Goal: Find specific page/section: Find specific page/section

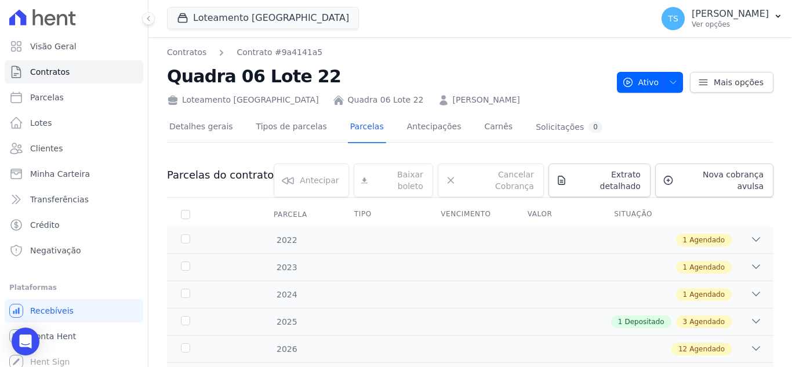
scroll to position [103, 0]
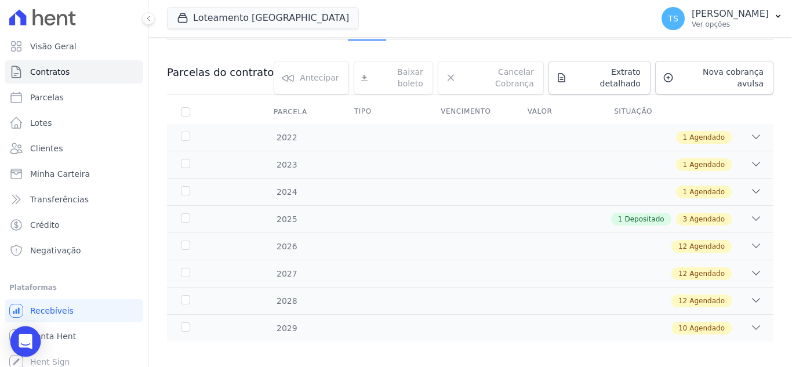
click at [26, 341] on icon "Open Intercom Messenger" at bounding box center [25, 341] width 13 height 15
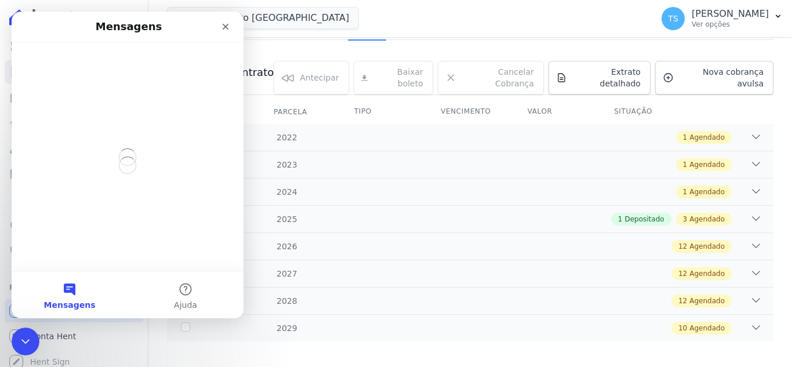
scroll to position [0, 0]
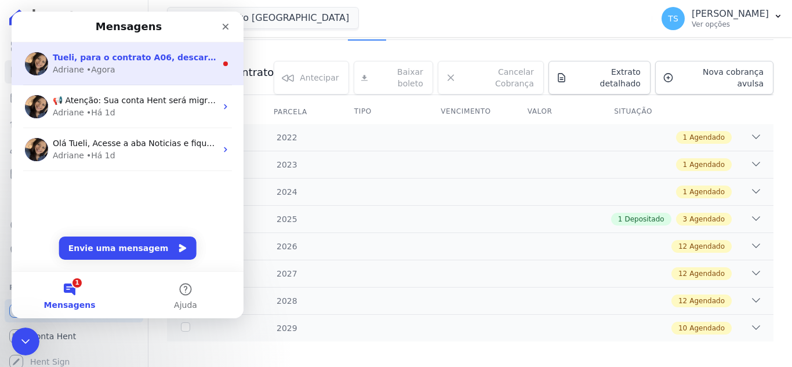
click at [109, 59] on span "Tueli, para o contrato A06, descartei as agendadas de [DATE] e [DATE]. Permanec…" at bounding box center [584, 57] width 1062 height 9
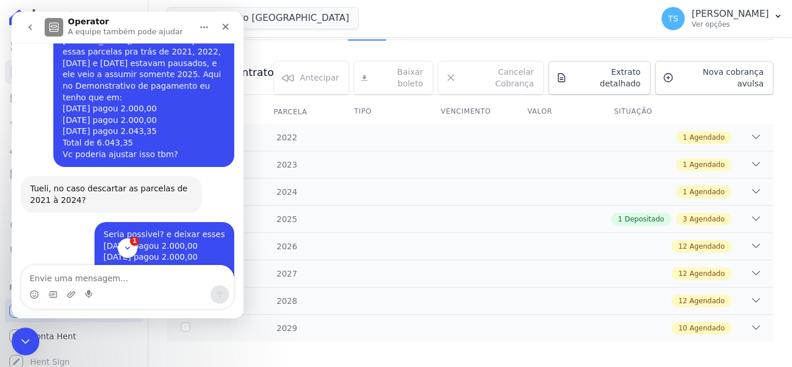
scroll to position [1635, 0]
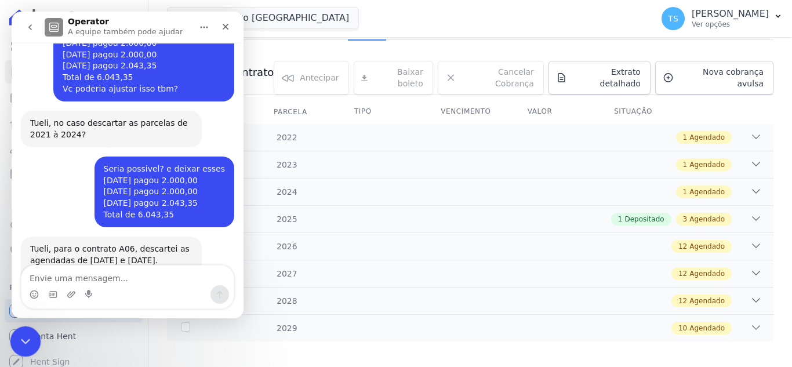
click at [28, 340] on icon "Encerramento do Messenger da Intercom" at bounding box center [24, 340] width 14 height 14
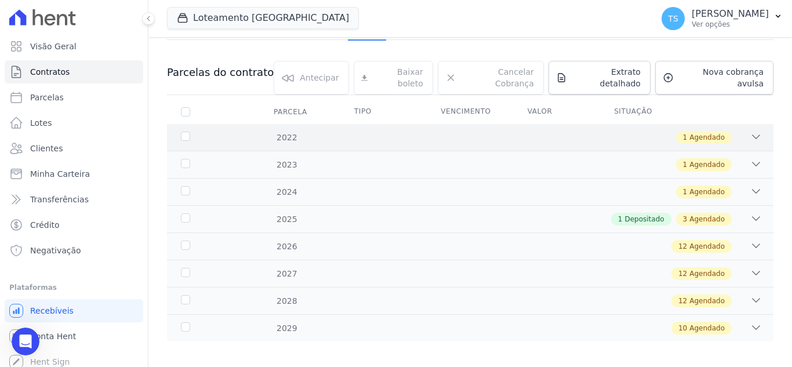
click at [750, 133] on icon at bounding box center [756, 137] width 12 height 12
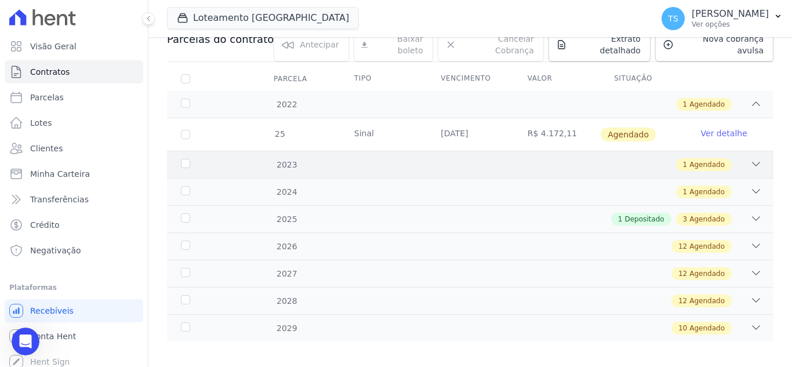
click at [740, 158] on div "1 Agendado" at bounding box center [500, 164] width 524 height 13
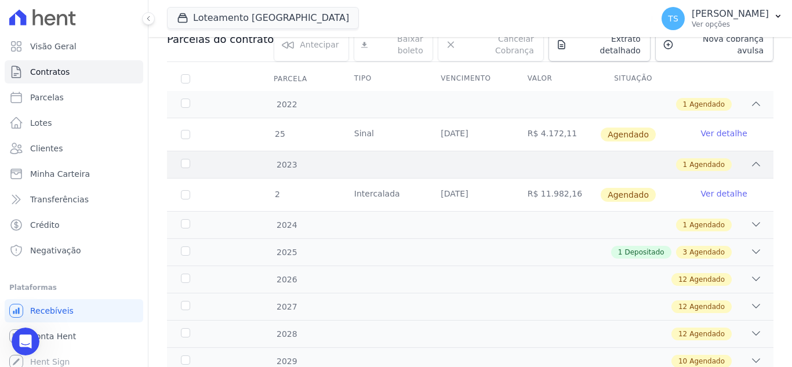
scroll to position [169, 0]
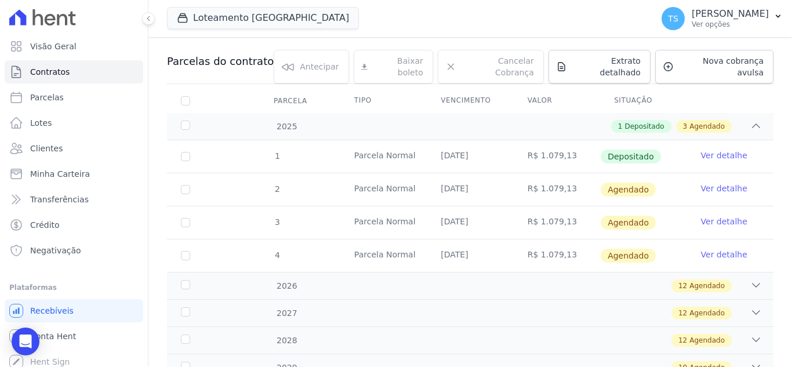
scroll to position [116, 0]
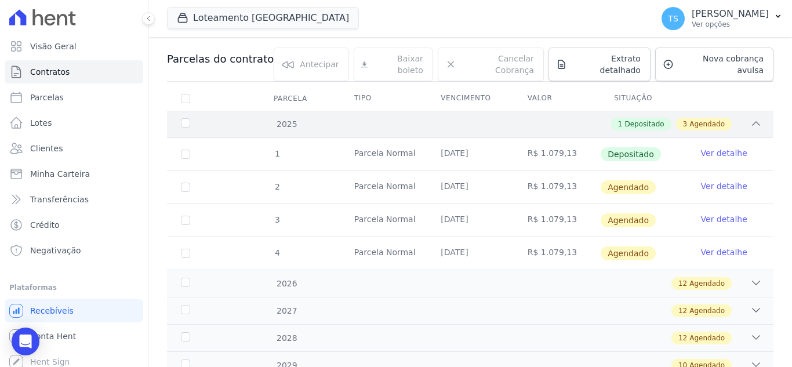
click at [750, 118] on icon at bounding box center [756, 124] width 12 height 12
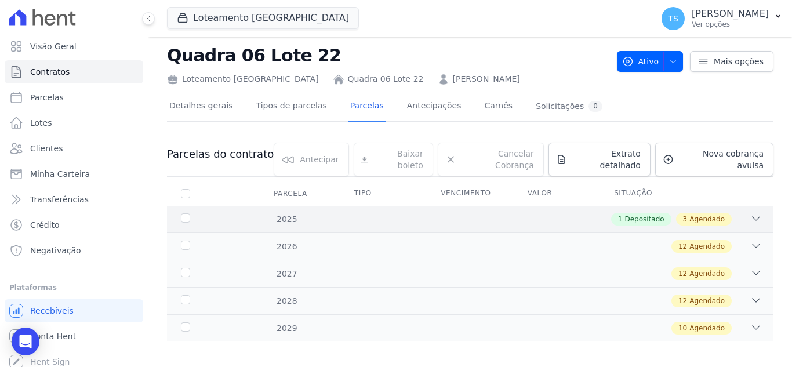
click at [752, 213] on icon at bounding box center [756, 219] width 12 height 12
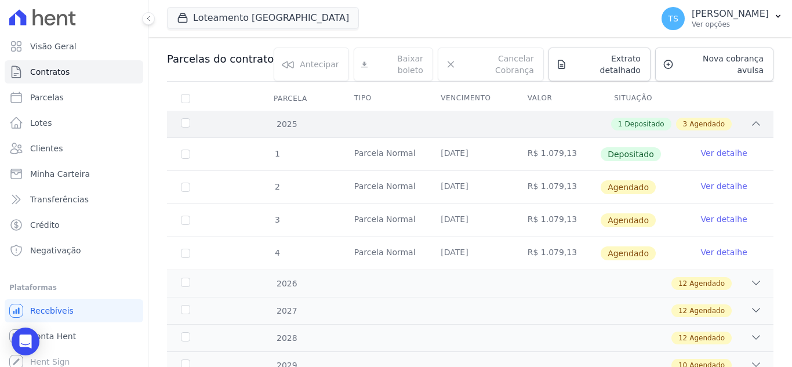
click at [752, 118] on icon at bounding box center [756, 124] width 12 height 12
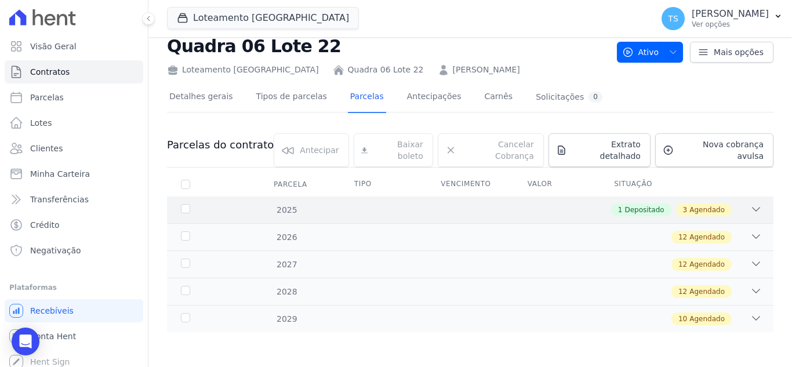
scroll to position [21, 0]
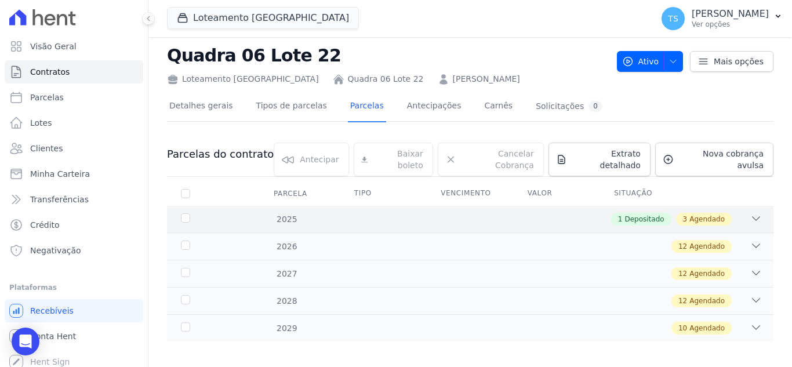
click at [755, 212] on div "2025 1 Depositado 3 Agendado" at bounding box center [470, 219] width 606 height 27
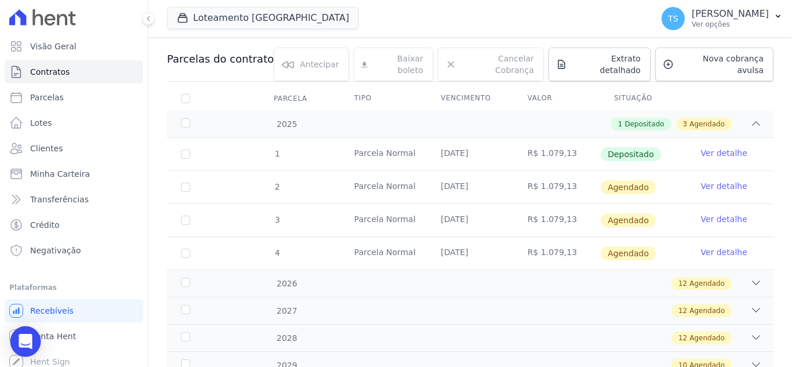
click at [24, 337] on icon "Open Intercom Messenger" at bounding box center [25, 341] width 13 height 15
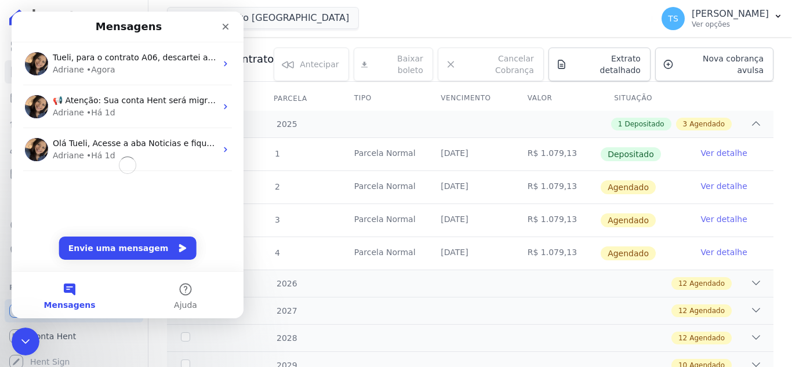
scroll to position [0, 0]
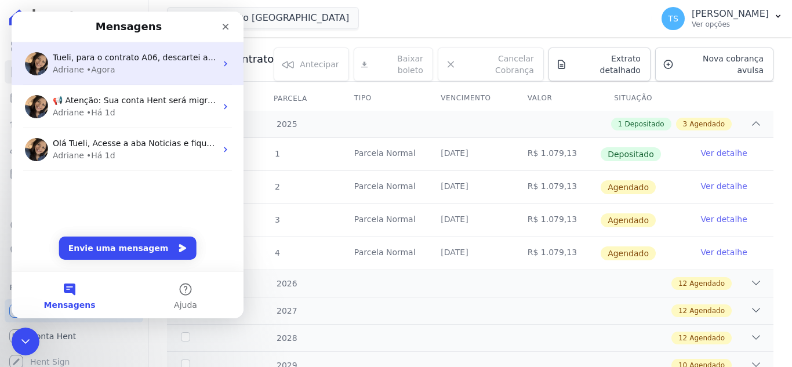
click at [144, 65] on div "Adriane • Agora" at bounding box center [134, 70] width 163 height 12
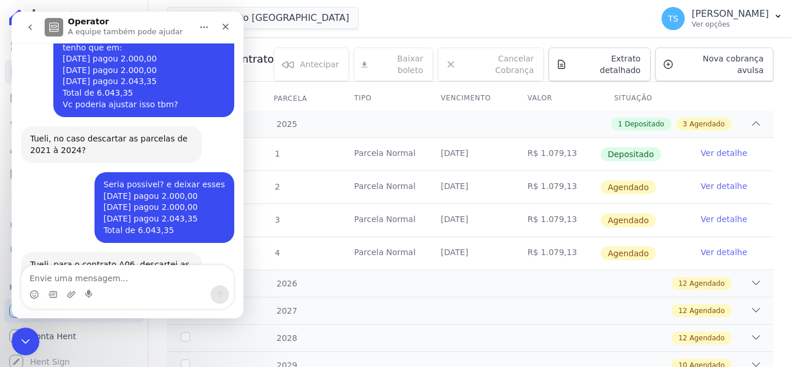
scroll to position [1635, 0]
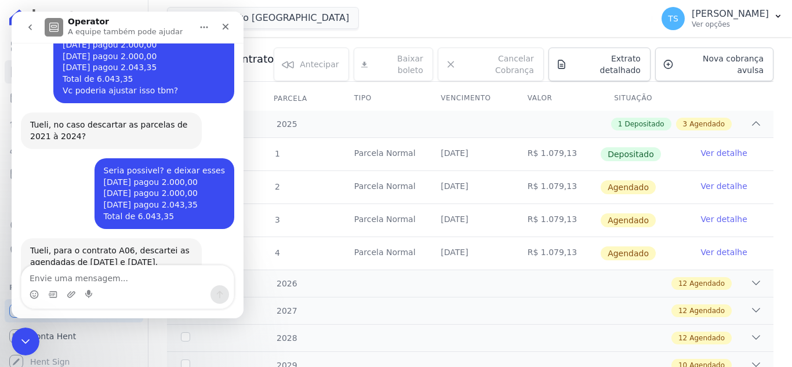
click at [100, 275] on textarea "Envie uma mensagem..." at bounding box center [127, 275] width 212 height 20
click at [100, 276] on textarea "Envie uma mensagem..." at bounding box center [127, 275] width 212 height 20
click at [89, 278] on textarea "Envie uma mensagem..." at bounding box center [127, 275] width 212 height 20
drag, startPoint x: 22, startPoint y: 334, endPoint x: 24, endPoint y: 328, distance: 6.2
click at [21, 333] on icon "Encerramento do Messenger da Intercom" at bounding box center [24, 340] width 14 height 14
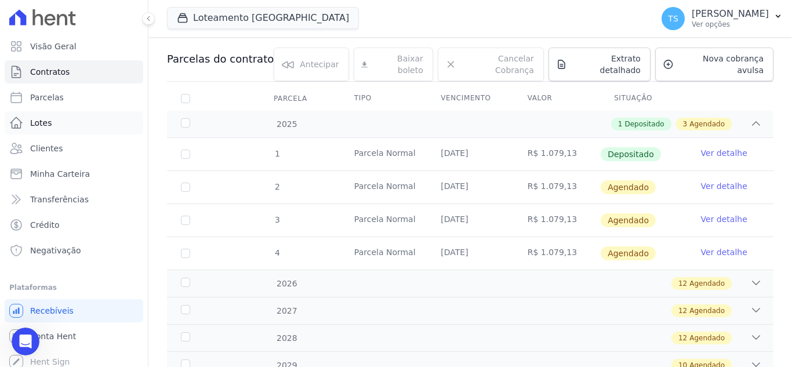
click at [54, 128] on link "Lotes" at bounding box center [74, 122] width 139 height 23
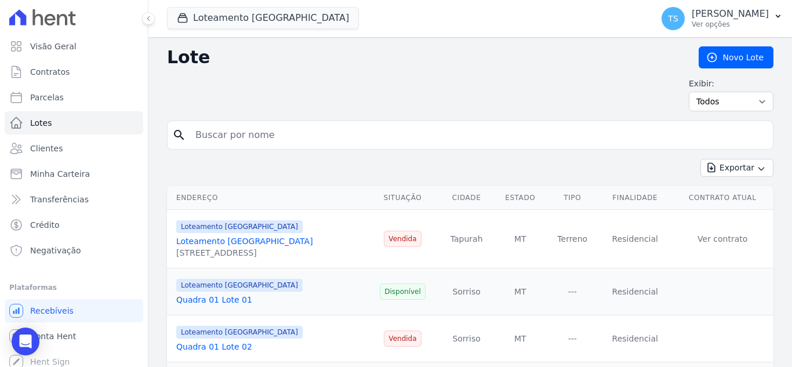
click at [286, 136] on input "search" at bounding box center [478, 134] width 580 height 23
type input "09"
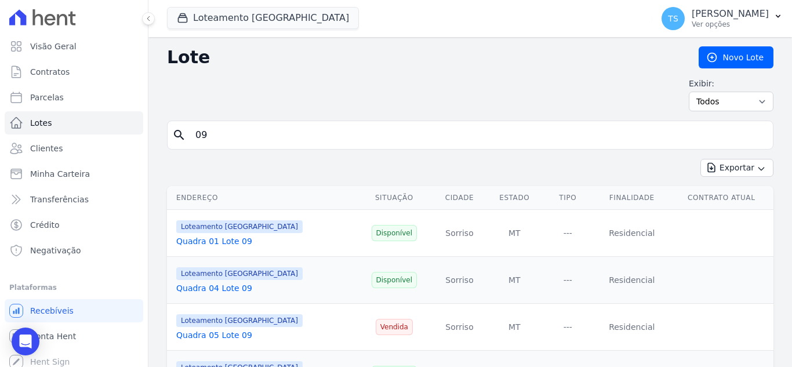
scroll to position [58, 0]
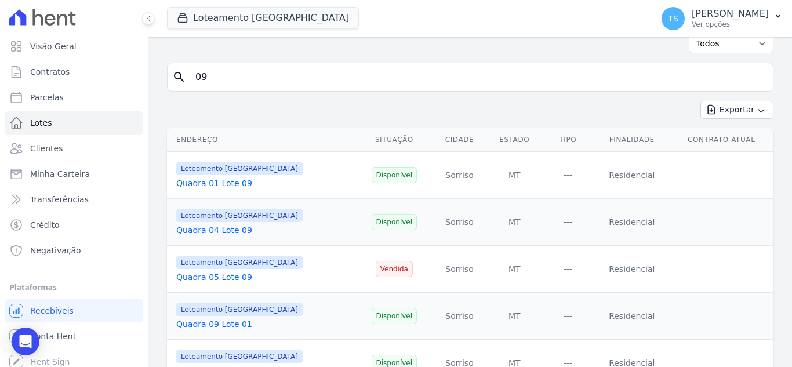
click at [204, 278] on link "Quadra 05 Lote 09" at bounding box center [214, 276] width 76 height 9
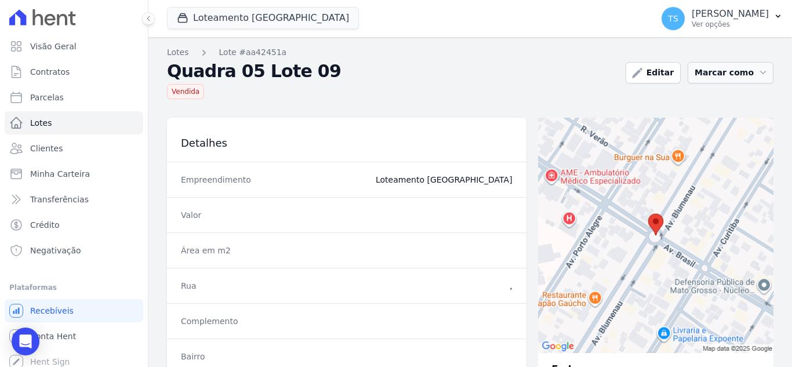
click at [722, 71] on button "Marcar como" at bounding box center [730, 72] width 86 height 21
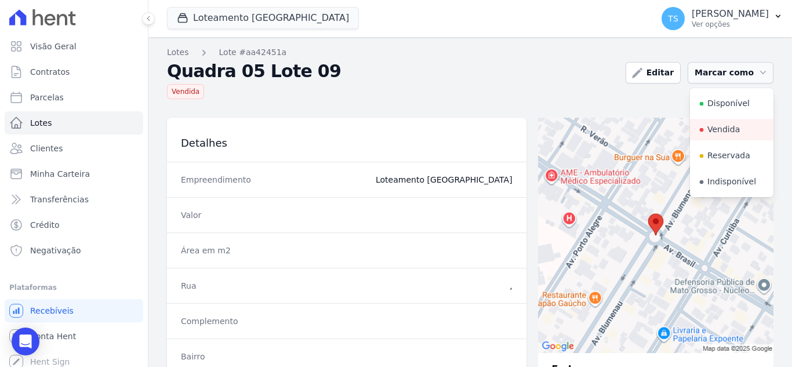
click at [722, 72] on button "Marcar como" at bounding box center [730, 72] width 86 height 21
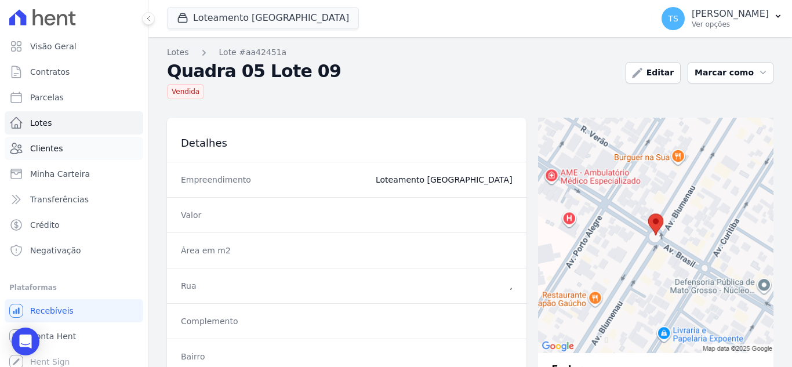
click at [70, 143] on link "Clientes" at bounding box center [74, 148] width 139 height 23
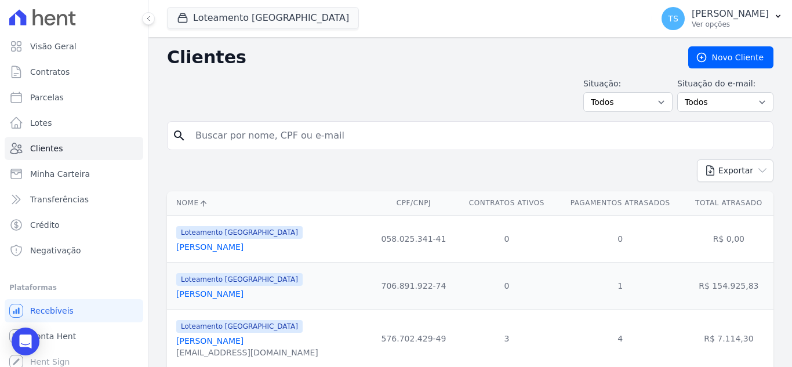
click at [310, 137] on input "search" at bounding box center [478, 135] width 580 height 23
type input "09"
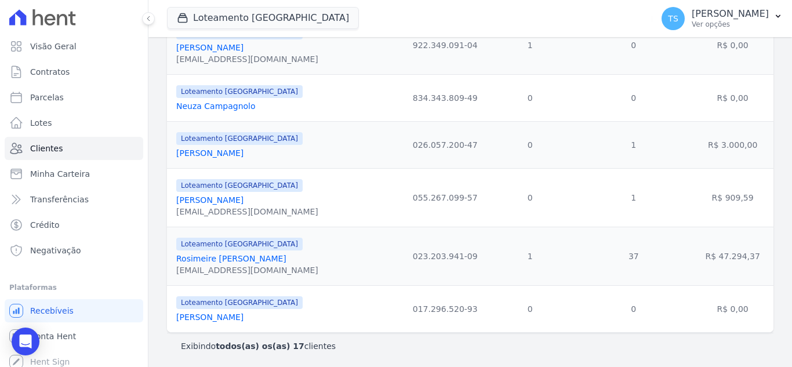
scroll to position [776, 0]
